Goal: Transaction & Acquisition: Purchase product/service

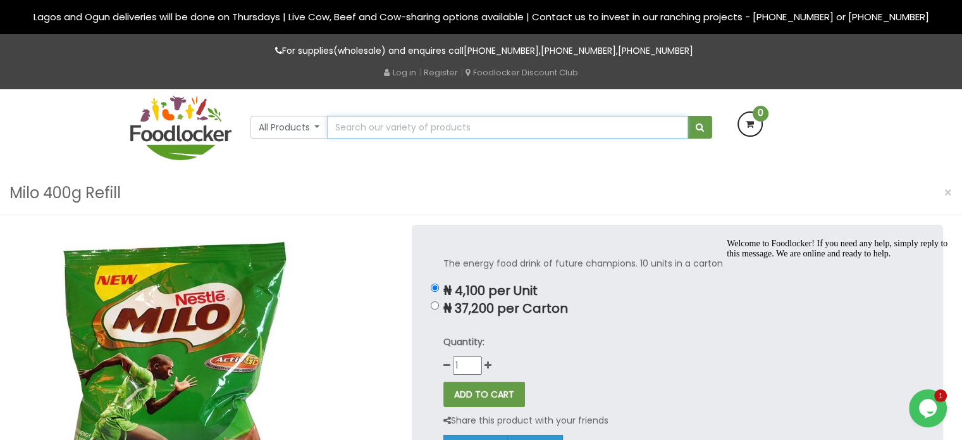
click at [421, 121] on input "text" at bounding box center [507, 127] width 361 height 23
type input "dangote sugar"
click at [688, 116] on button "submit" at bounding box center [700, 127] width 25 height 23
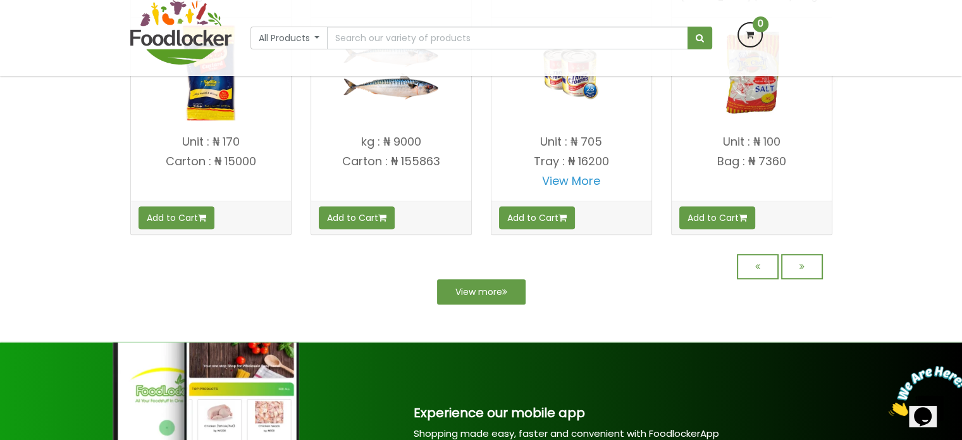
scroll to position [1030, 0]
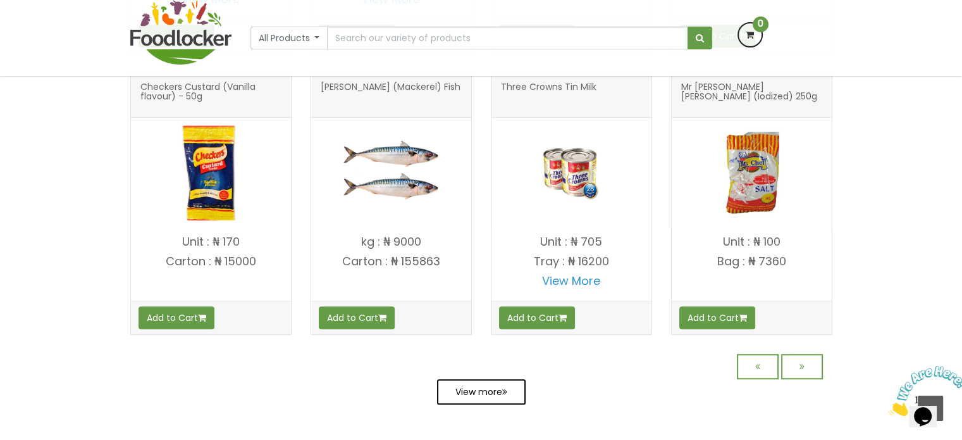
click at [498, 391] on link "View more" at bounding box center [481, 391] width 89 height 25
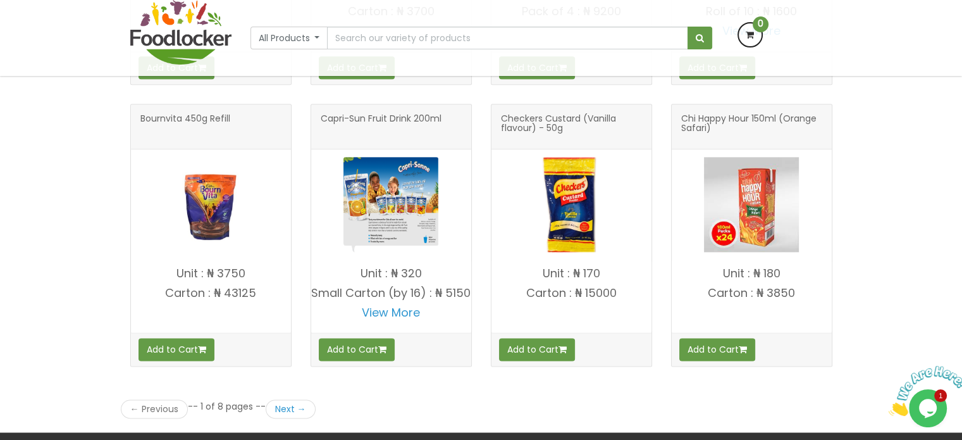
scroll to position [1627, 0]
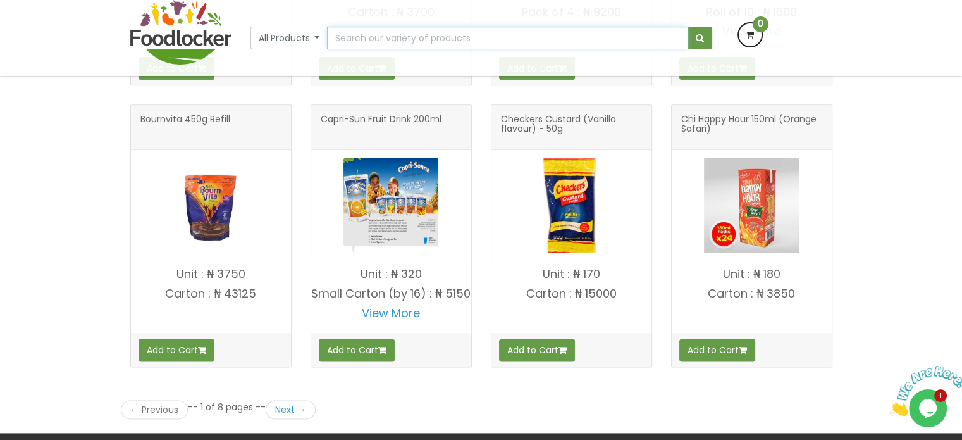
click at [487, 37] on input "text" at bounding box center [507, 38] width 361 height 23
type input "sardine"
click at [688, 27] on button "submit" at bounding box center [700, 38] width 25 height 23
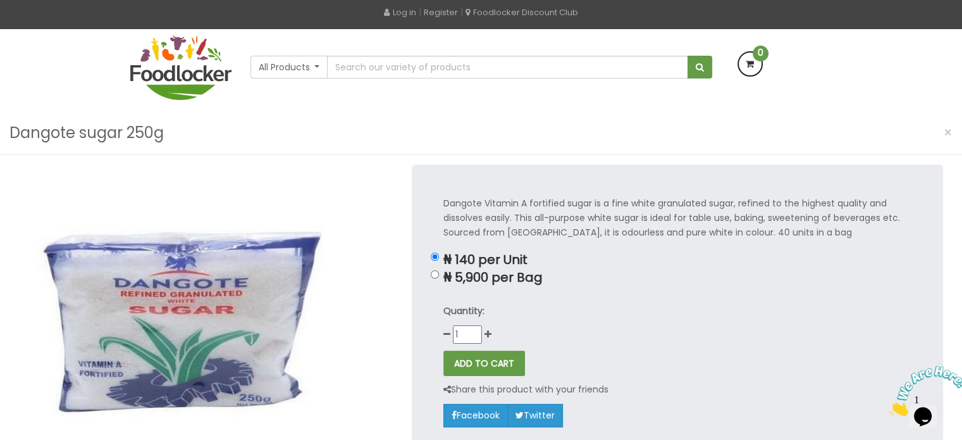
scroll to position [61, 0]
